Goal: Task Accomplishment & Management: Manage account settings

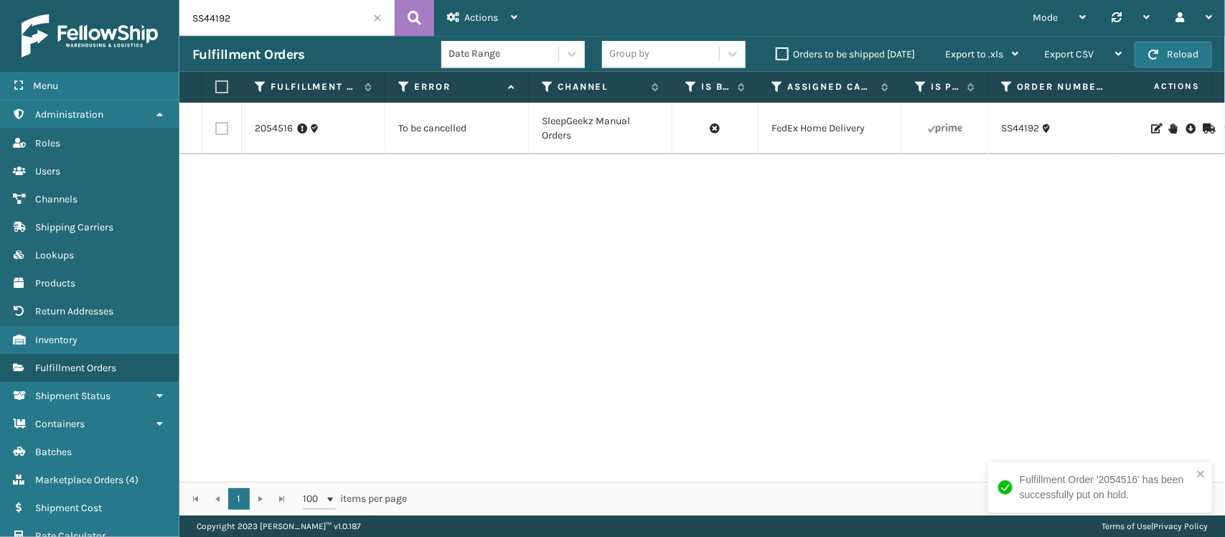
click at [299, 20] on input "SS44192" at bounding box center [286, 18] width 215 height 36
paste input "114-3715388-9898669"
type input "114-3715388-9898669"
click at [399, 13] on button at bounding box center [414, 18] width 39 height 36
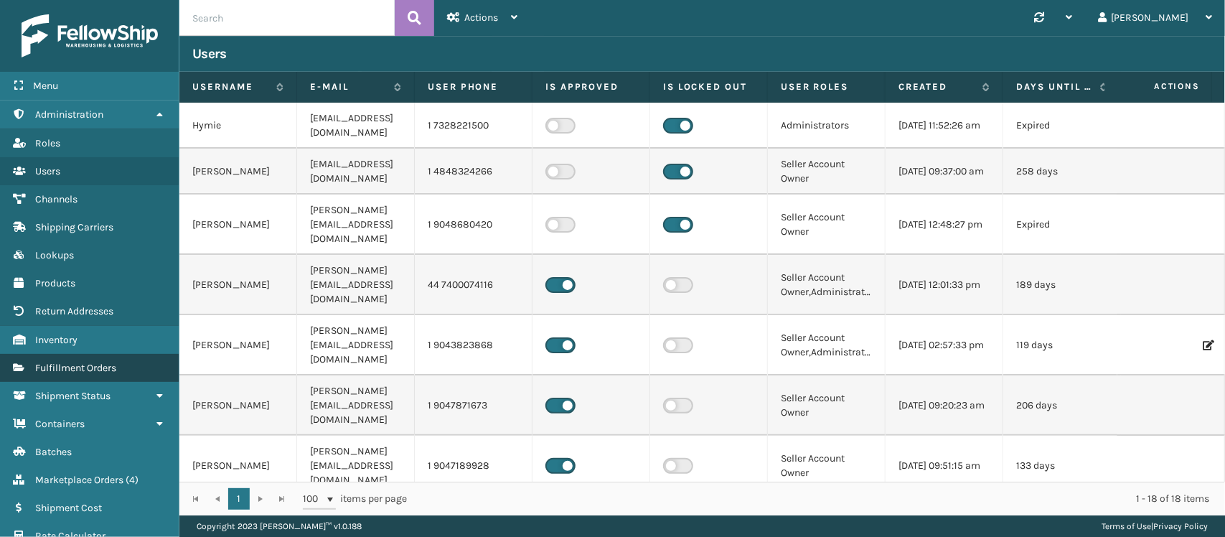
click at [97, 362] on span "Fulfillment Orders" at bounding box center [75, 368] width 81 height 12
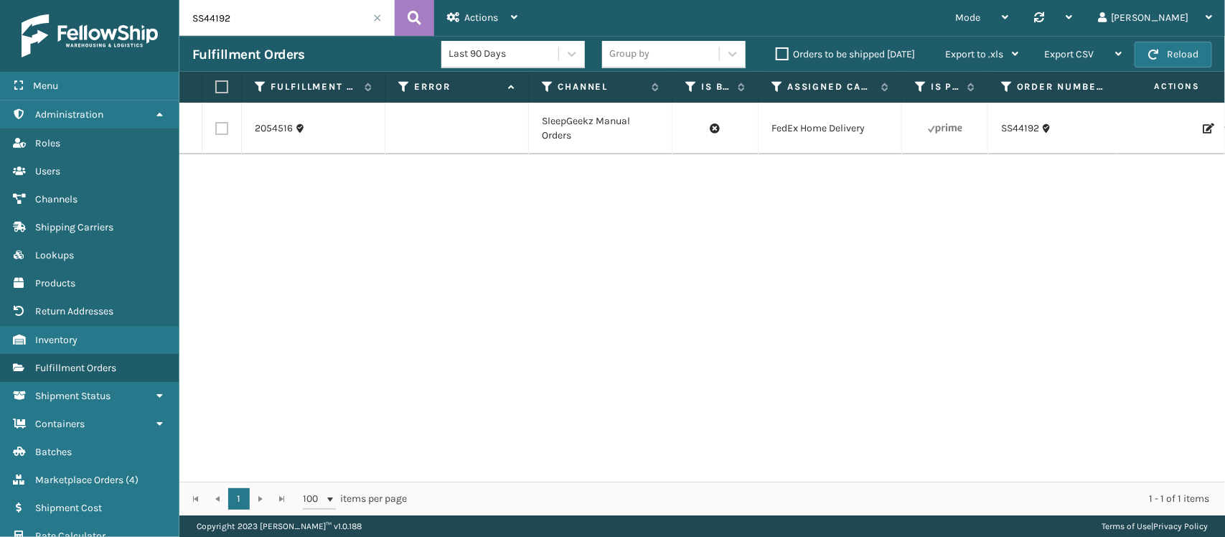
click at [292, 22] on input "SS44192" at bounding box center [286, 18] width 215 height 36
paste input "114-3715388-9898669"
click at [410, 14] on icon at bounding box center [415, 18] width 14 height 22
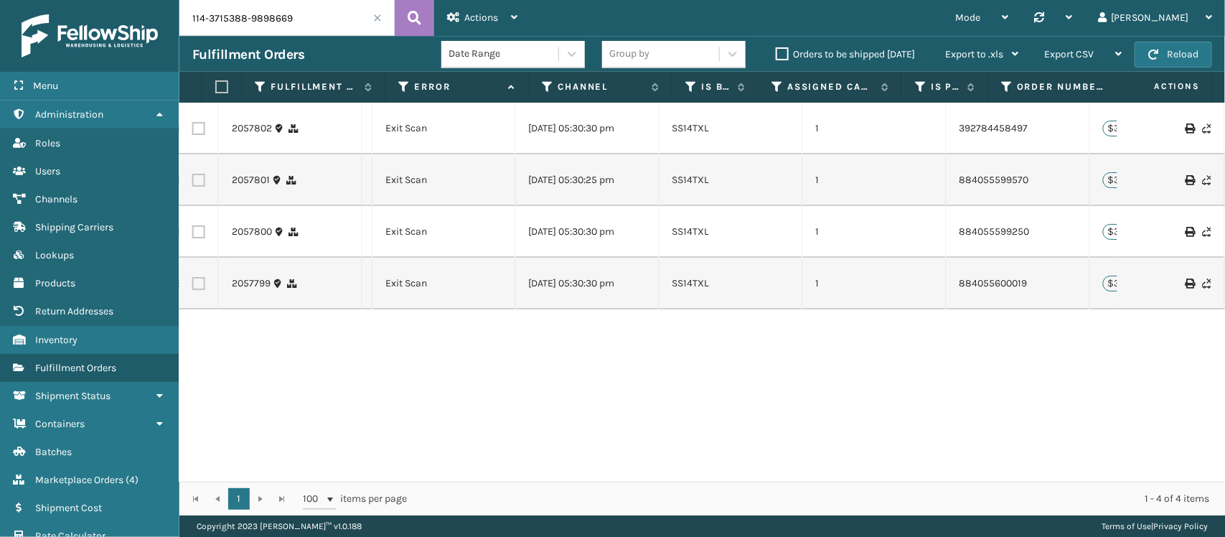
scroll to position [0, 903]
click at [985, 230] on link "884055599250" at bounding box center [994, 231] width 70 height 12
drag, startPoint x: 1038, startPoint y: 238, endPoint x: 952, endPoint y: 246, distance: 86.5
click at [952, 246] on td "884055599250" at bounding box center [1019, 232] width 144 height 52
copy link "884055599250"
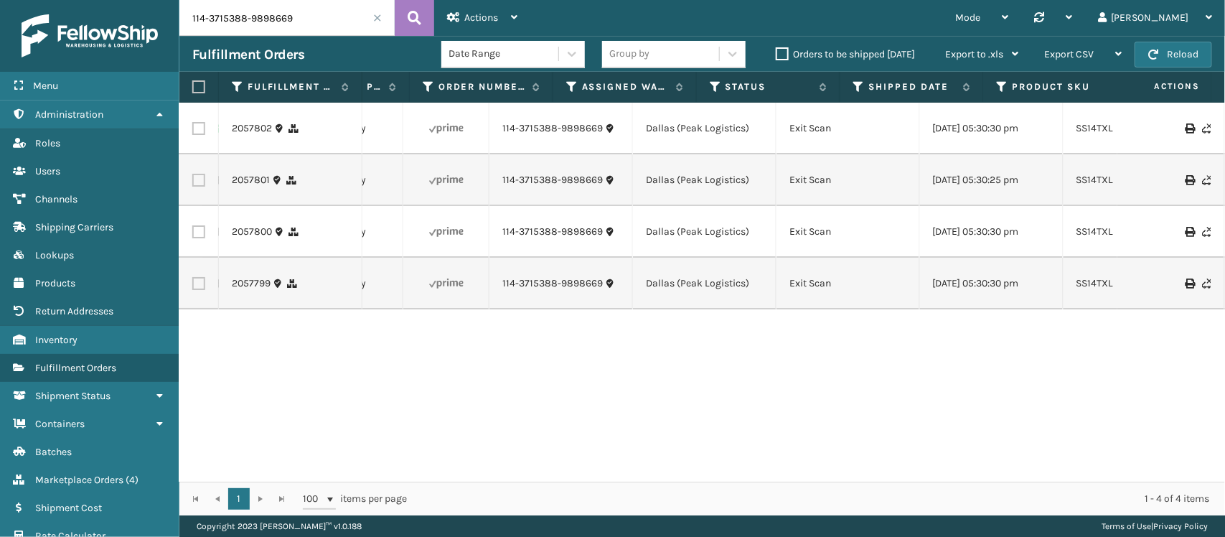
scroll to position [0, 499]
click at [327, 19] on input "114-3715388-9898669" at bounding box center [286, 18] width 215 height 36
paste input "1-8364164-9050624"
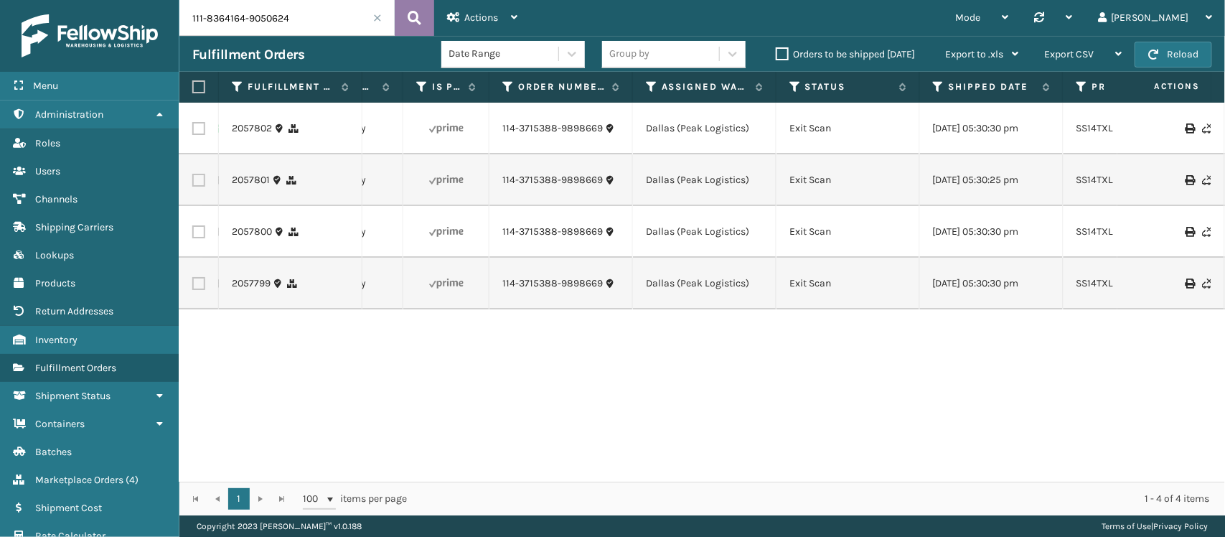
type input "111-8364164-9050624"
click at [417, 22] on icon at bounding box center [415, 18] width 14 height 22
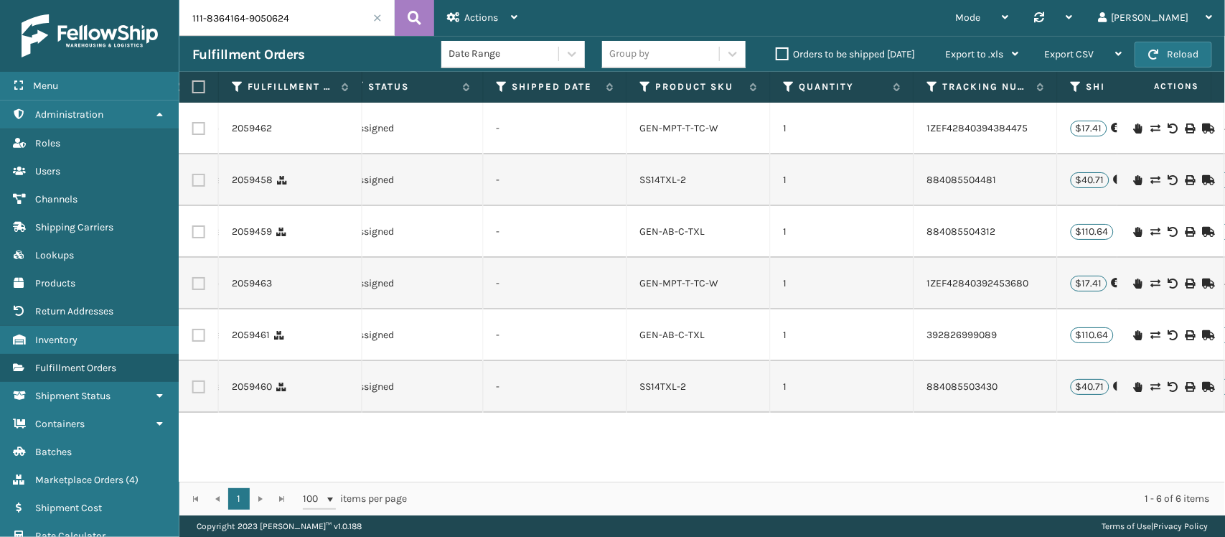
click at [205, 227] on td at bounding box center [198, 232] width 39 height 52
click at [197, 230] on label at bounding box center [198, 231] width 13 height 13
click at [193, 230] on input "checkbox" at bounding box center [192, 229] width 1 height 9
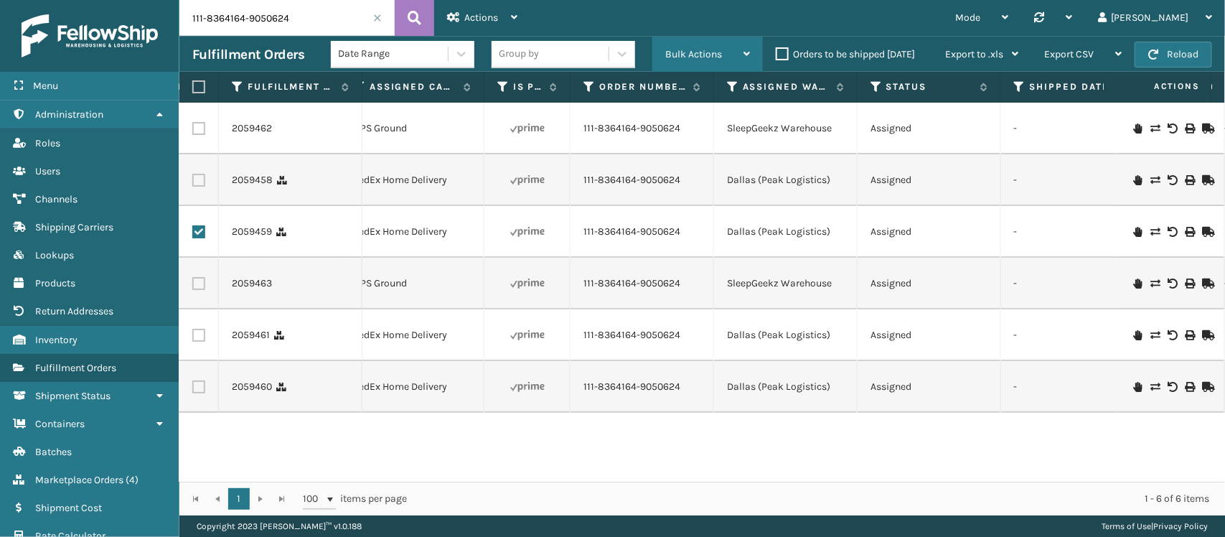
click at [700, 55] on span "Bulk Actions" at bounding box center [693, 54] width 57 height 12
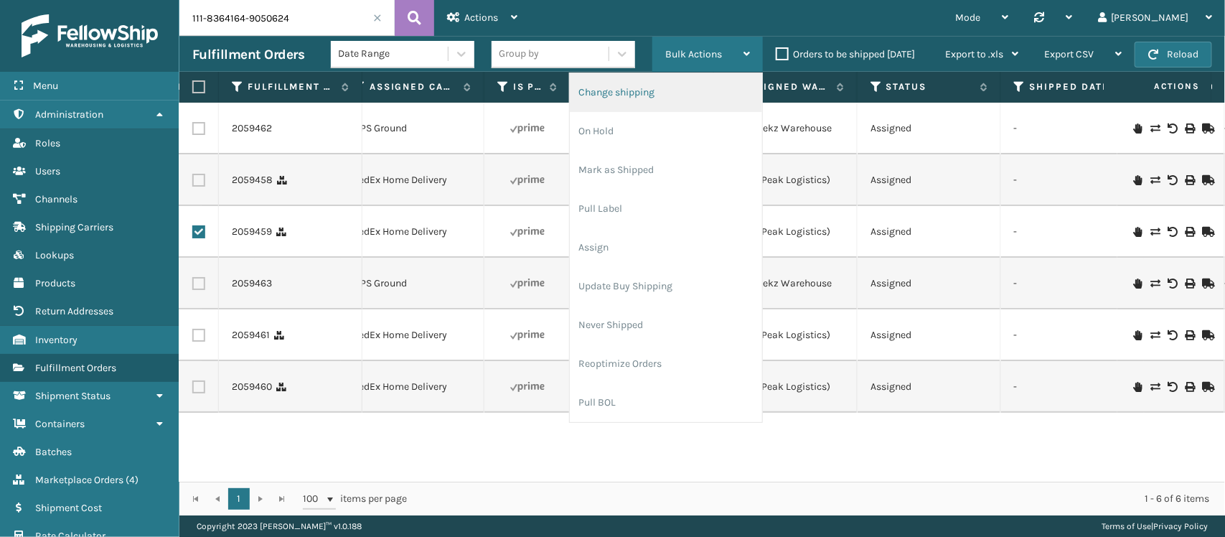
click at [672, 81] on li "Change shipping" at bounding box center [666, 92] width 192 height 39
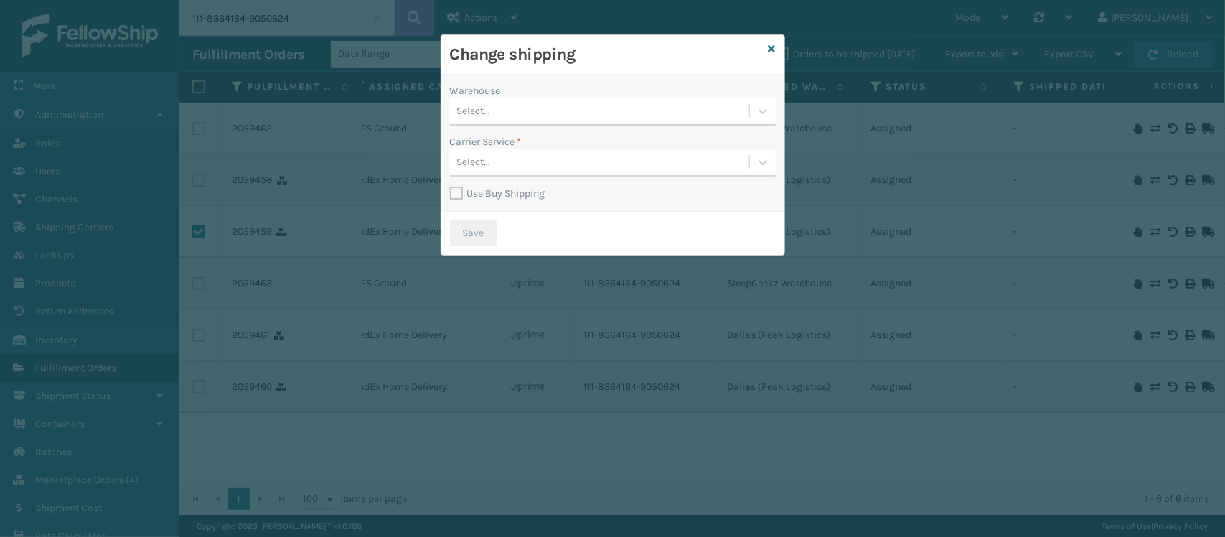
click at [545, 116] on div "Select..." at bounding box center [599, 112] width 299 height 24
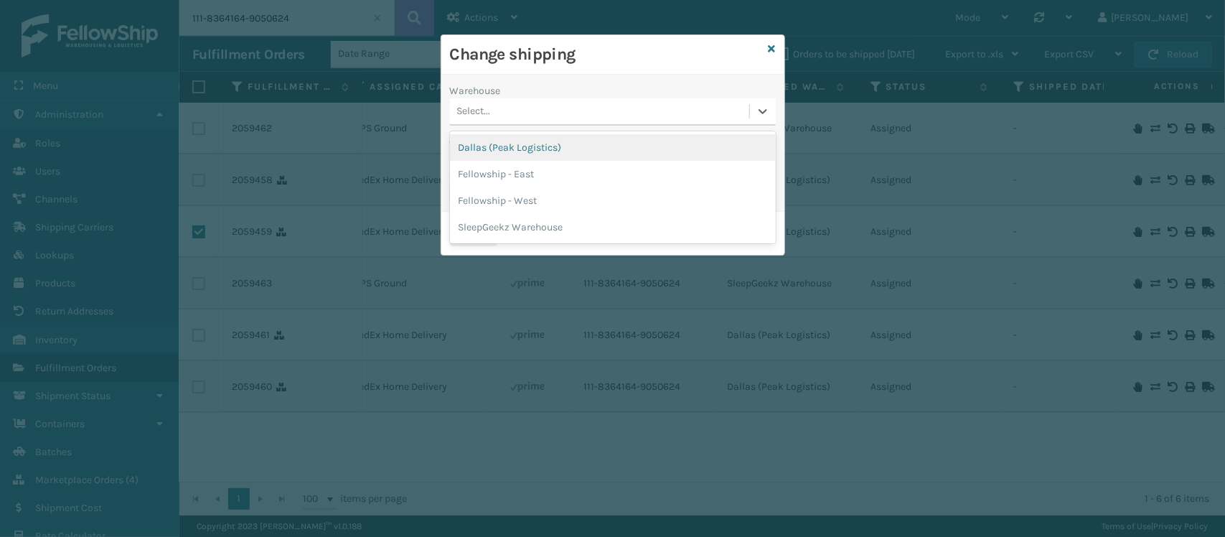
click at [536, 148] on div "Dallas (Peak Logistics)" at bounding box center [613, 147] width 326 height 27
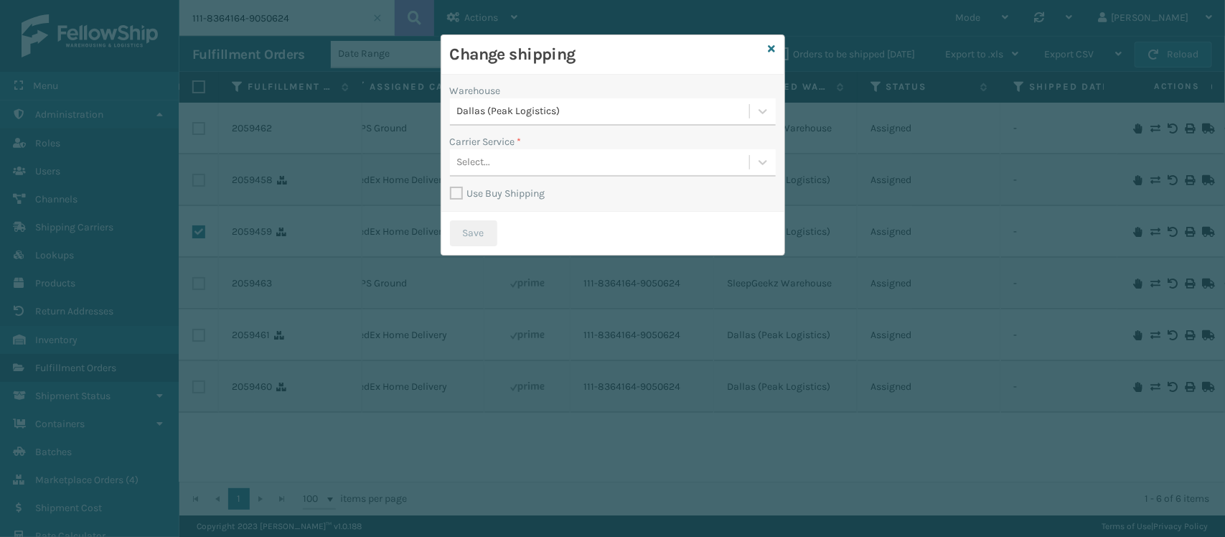
click at [461, 191] on label "Use Buy Shipping" at bounding box center [497, 193] width 95 height 12
click at [451, 187] on input "Use Buy Shipping" at bounding box center [450, 185] width 1 height 1
click at [576, 159] on div "Select..." at bounding box center [599, 163] width 299 height 24
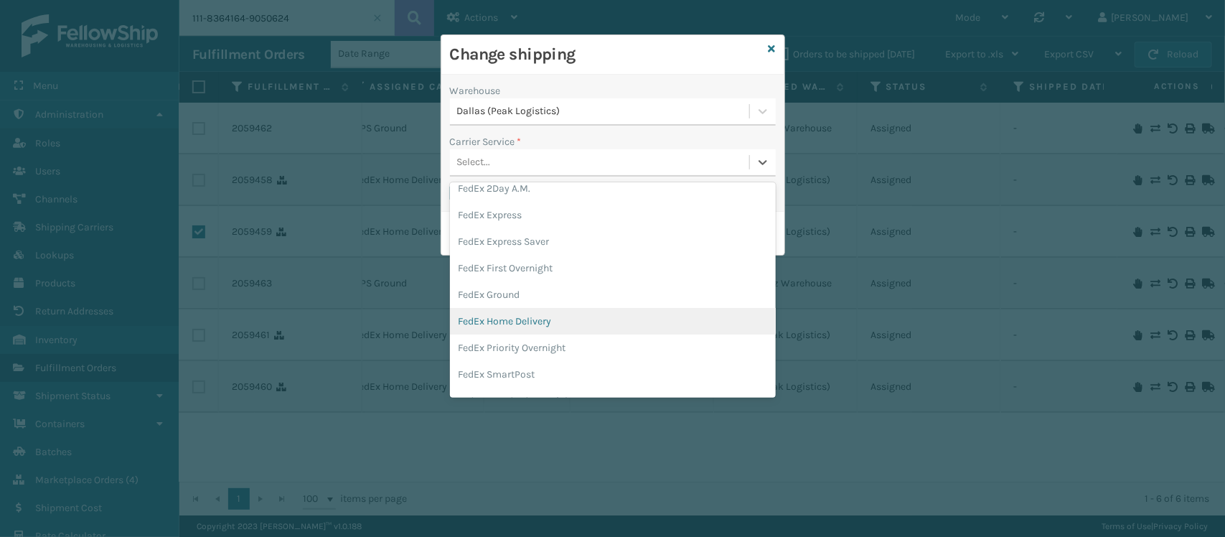
click at [578, 309] on div "FedEx Home Delivery" at bounding box center [613, 321] width 326 height 27
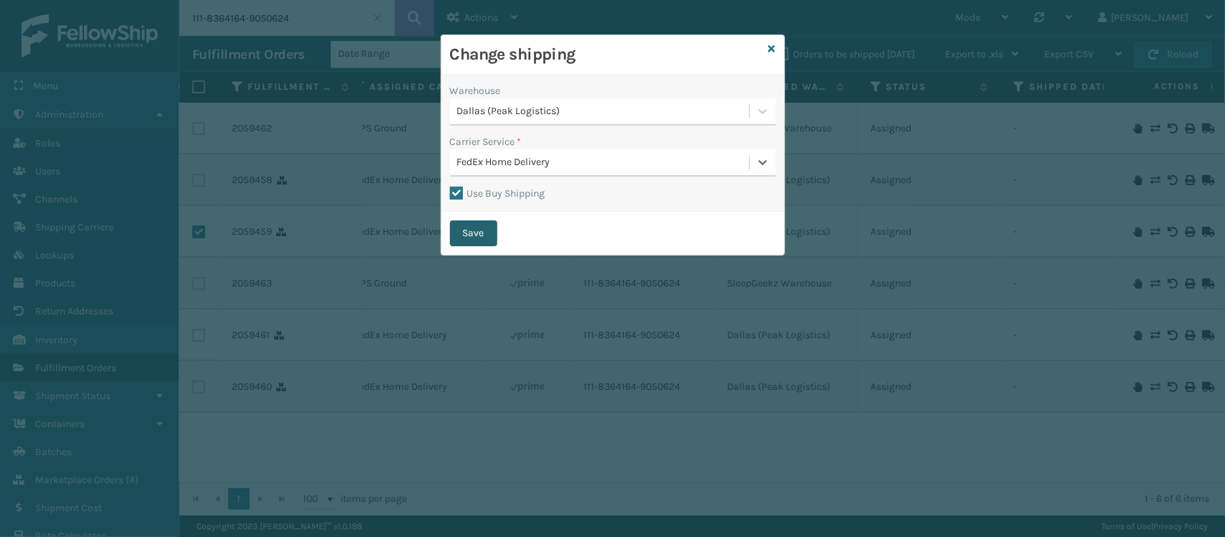
click at [478, 227] on button "Save" at bounding box center [473, 233] width 47 height 26
checkbox input "false"
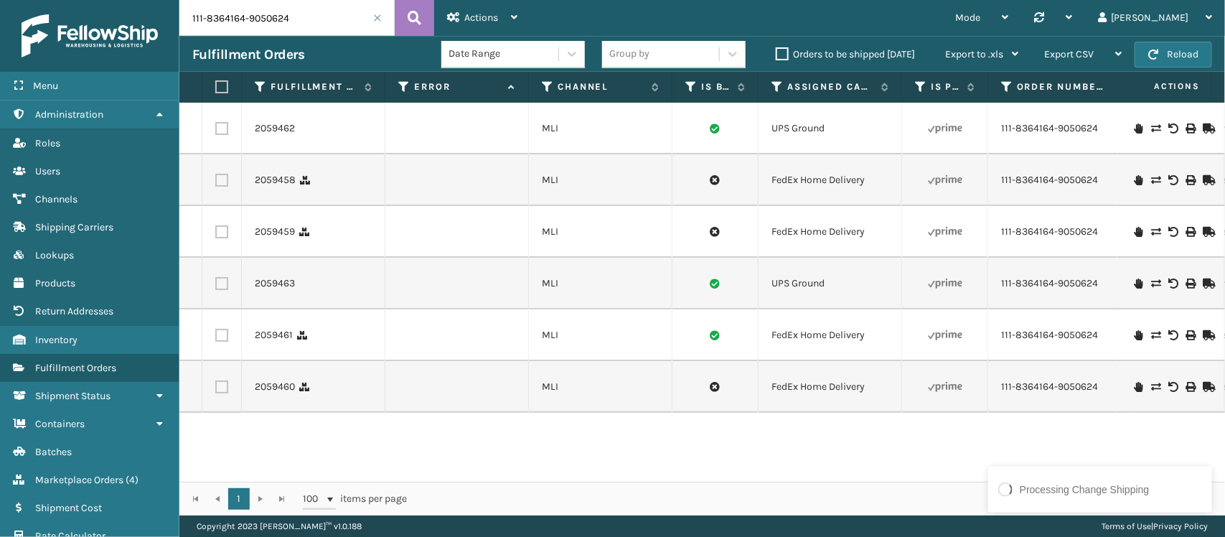
click at [219, 230] on label at bounding box center [221, 231] width 13 height 13
click at [216, 230] on input "checkbox" at bounding box center [215, 229] width 1 height 9
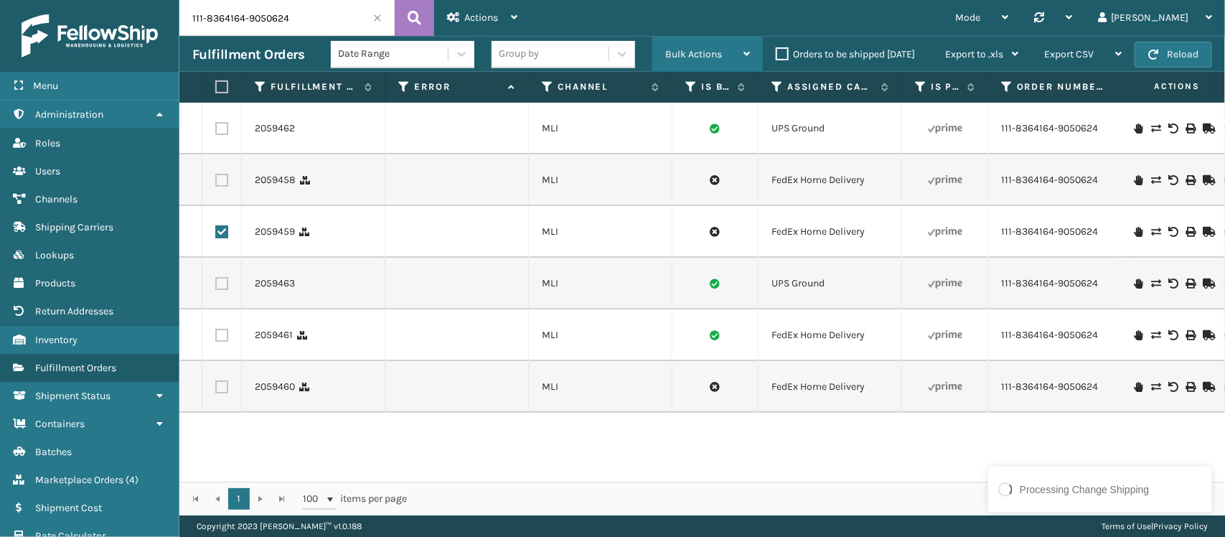
click at [722, 57] on div "Bulk Actions" at bounding box center [707, 55] width 85 height 36
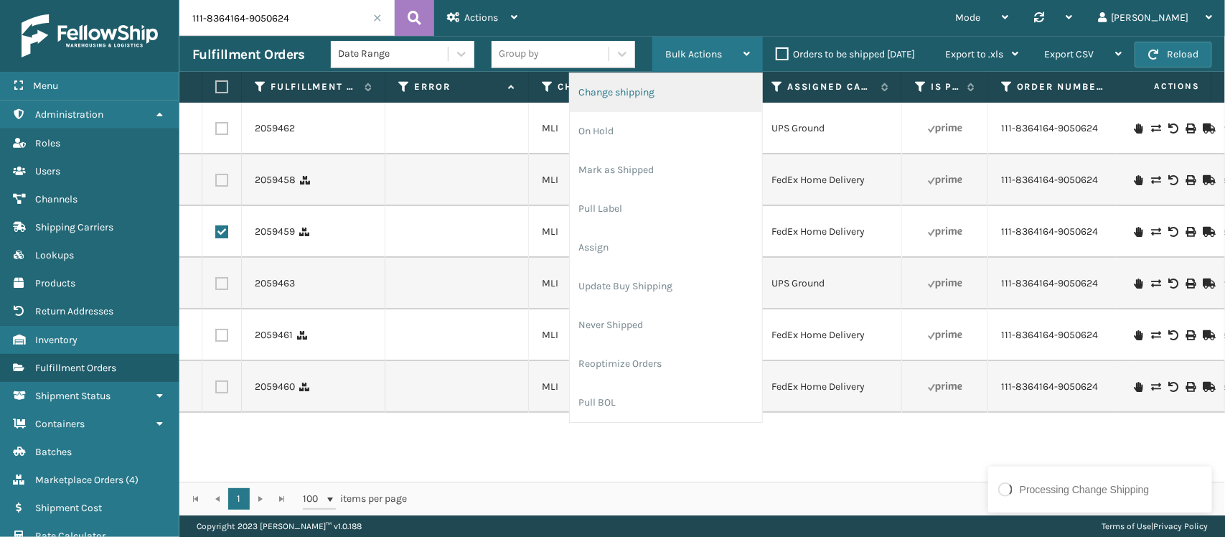
click at [705, 90] on li "Change shipping" at bounding box center [666, 92] width 192 height 39
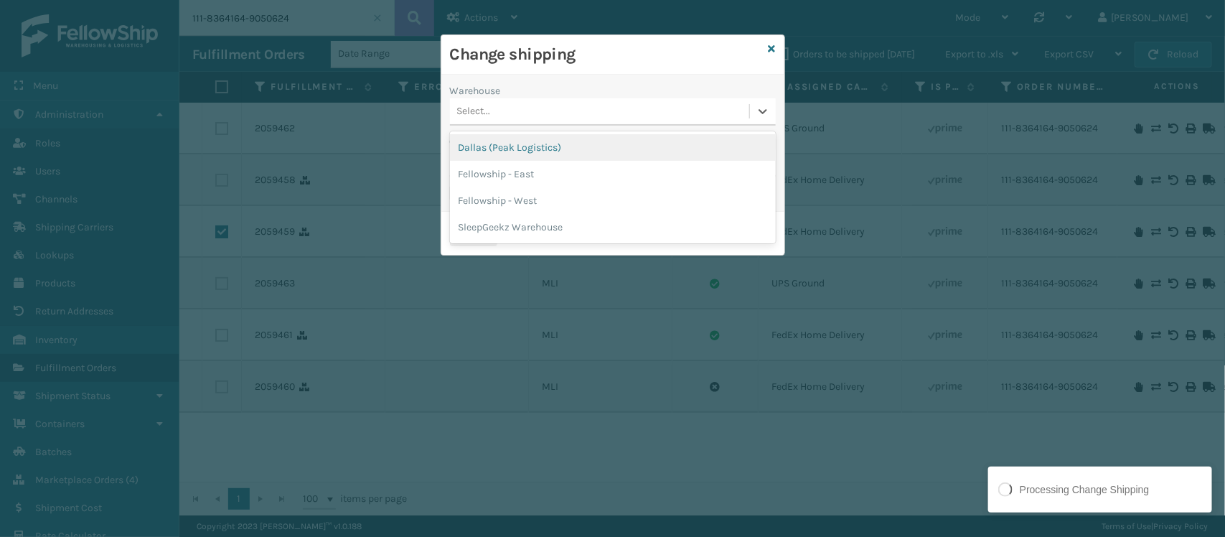
click at [658, 118] on div "Select..." at bounding box center [599, 112] width 299 height 24
click at [598, 146] on div "Dallas (Peak Logistics)" at bounding box center [613, 147] width 326 height 27
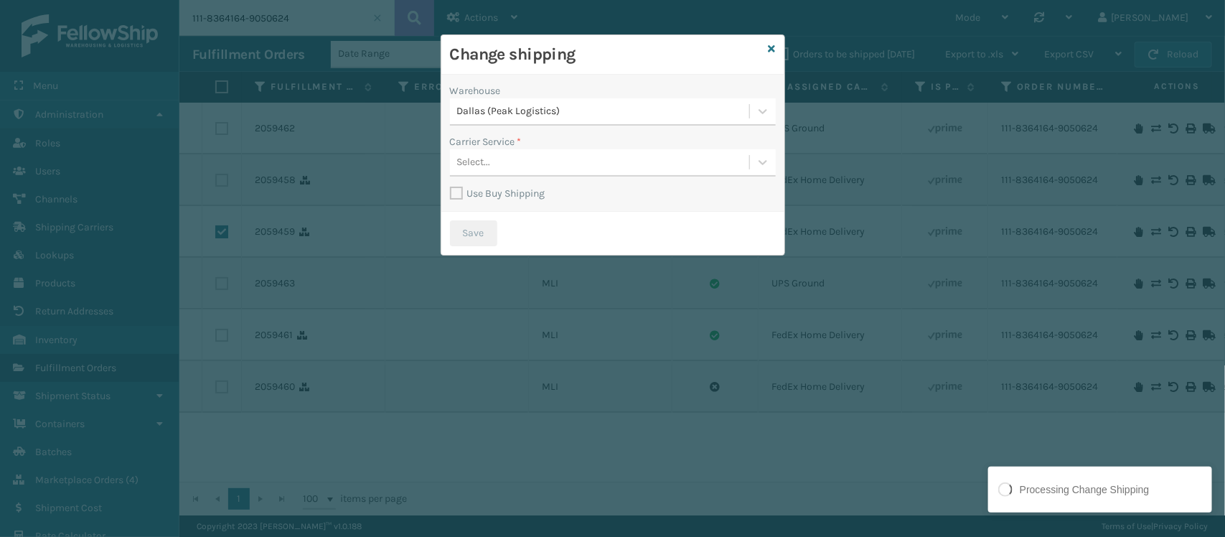
click at [464, 194] on label "Use Buy Shipping" at bounding box center [497, 193] width 95 height 12
click at [451, 187] on input "Use Buy Shipping" at bounding box center [450, 185] width 1 height 1
click at [575, 164] on div "Select..." at bounding box center [599, 163] width 299 height 24
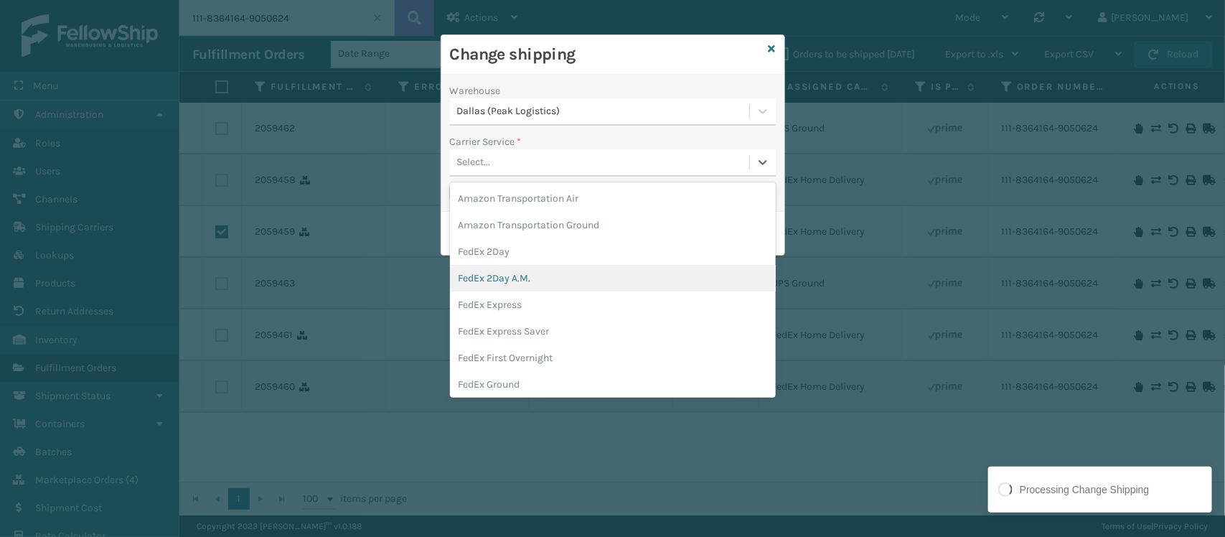
scroll to position [90, 0]
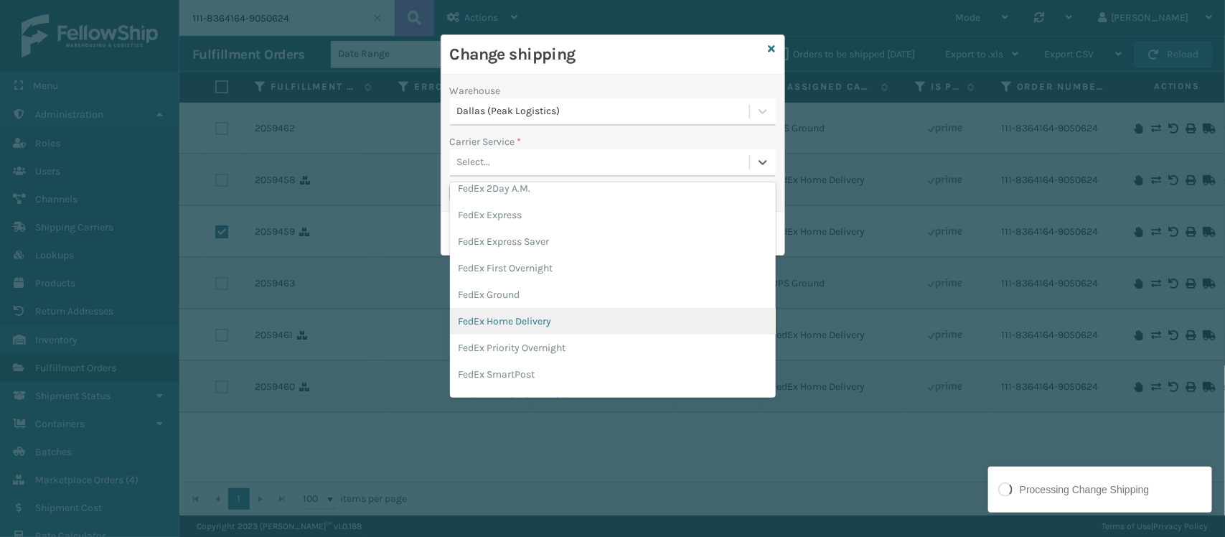
click at [560, 314] on div "FedEx Home Delivery" at bounding box center [613, 321] width 326 height 27
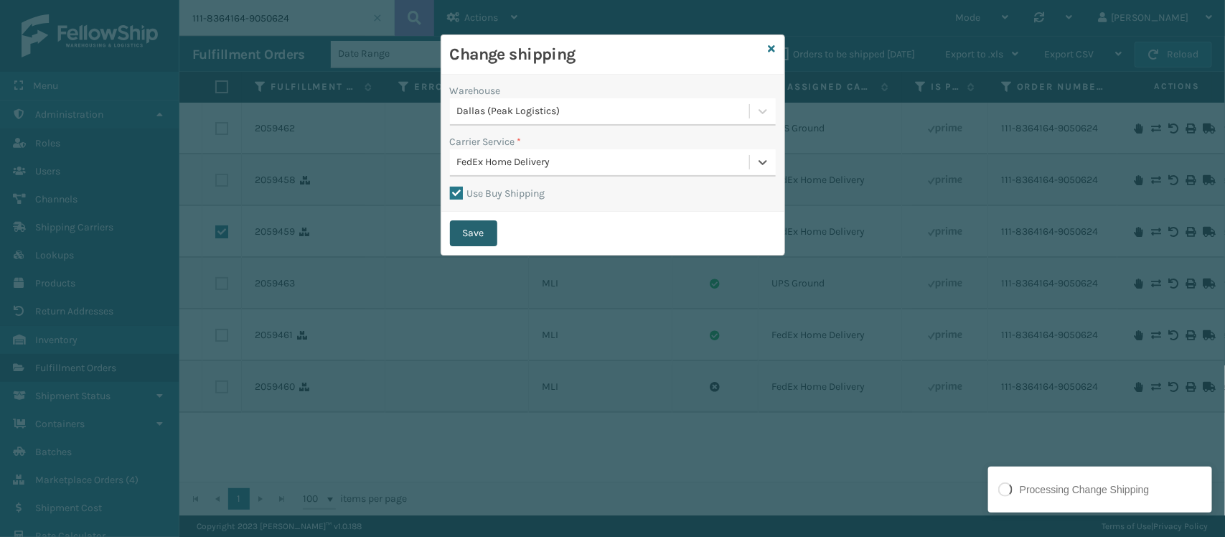
click at [485, 228] on button "Save" at bounding box center [473, 233] width 47 height 26
checkbox input "false"
